Goal: Transaction & Acquisition: Purchase product/service

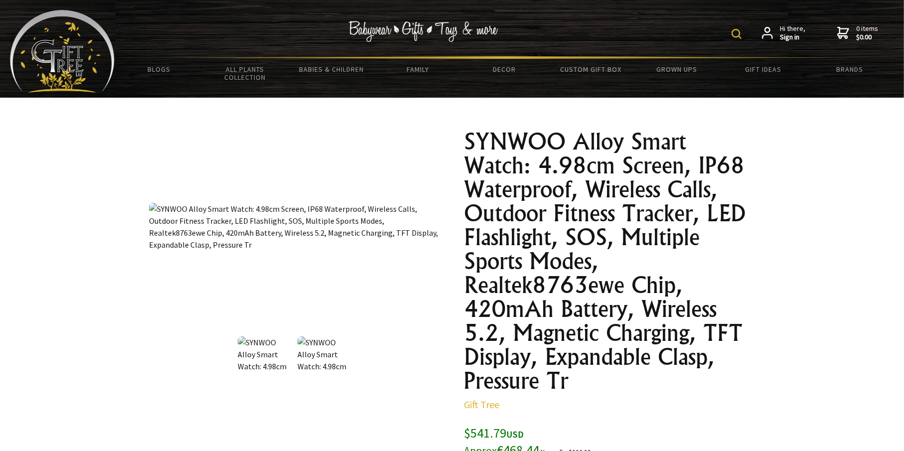
click at [318, 308] on div at bounding box center [294, 227] width 291 height 194
click at [314, 304] on div at bounding box center [294, 227] width 291 height 194
click at [249, 306] on div at bounding box center [294, 227] width 291 height 194
